Goal: Navigation & Orientation: Understand site structure

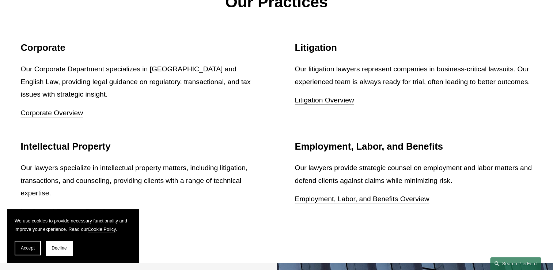
scroll to position [840, 0]
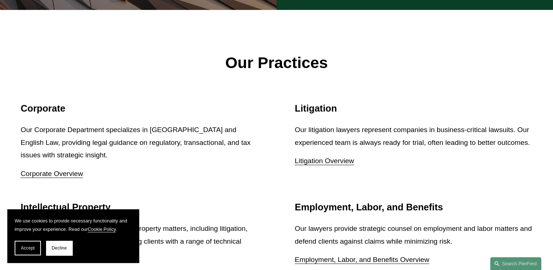
click at [331, 157] on link "Litigation Overview" at bounding box center [324, 161] width 59 height 8
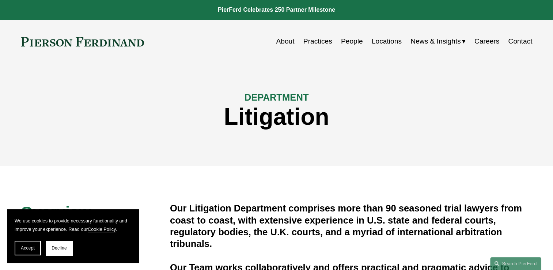
click at [319, 44] on link "Practices" at bounding box center [317, 41] width 29 height 14
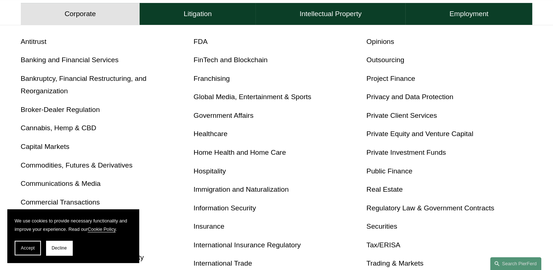
scroll to position [256, 0]
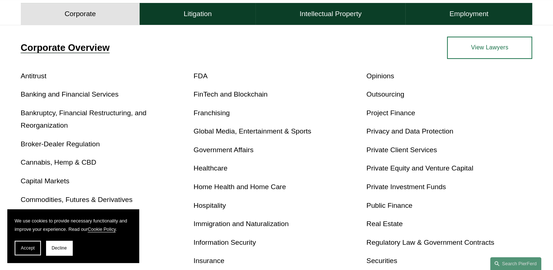
click at [44, 95] on link "Banking and Financial Services" at bounding box center [70, 94] width 98 height 8
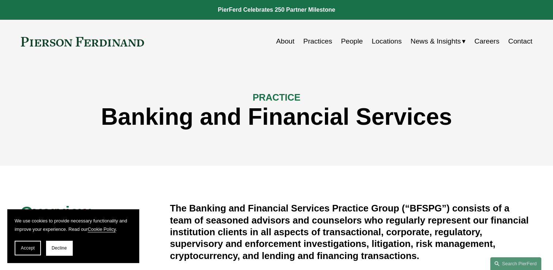
click at [350, 40] on link "People" at bounding box center [352, 41] width 22 height 14
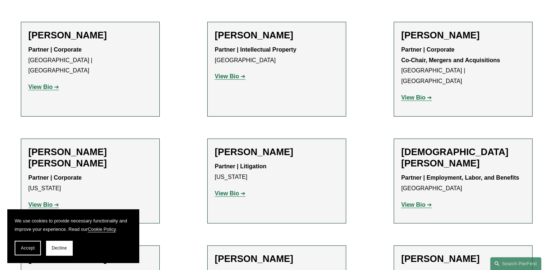
scroll to position [1862, 0]
